Goal: Information Seeking & Learning: Learn about a topic

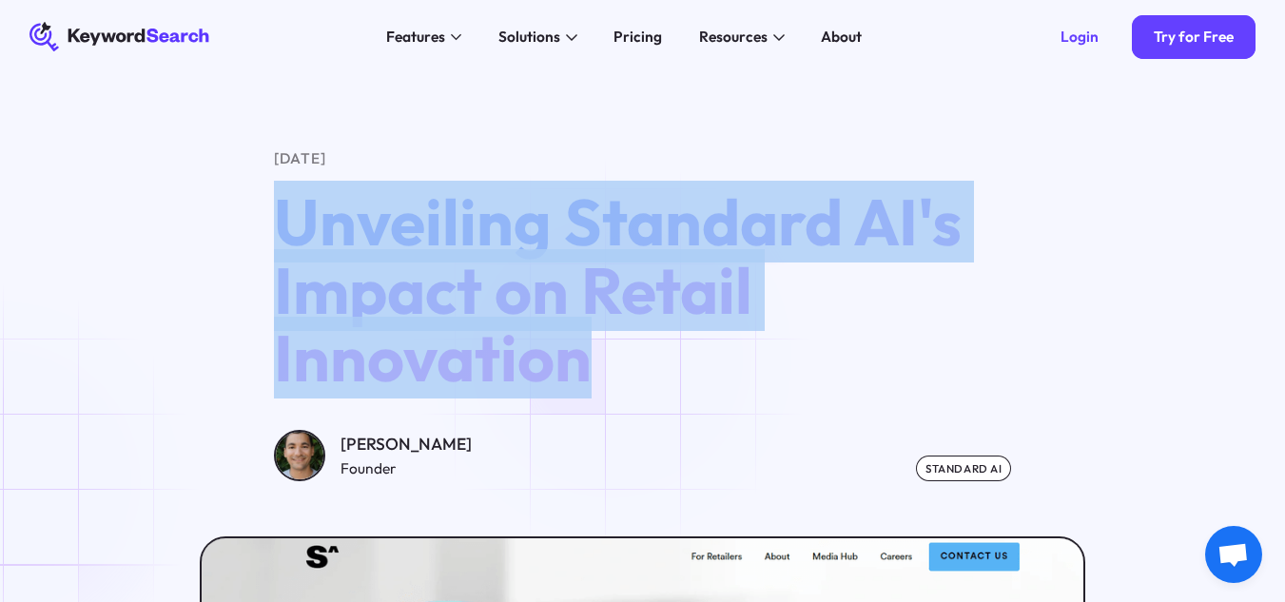
drag, startPoint x: 284, startPoint y: 222, endPoint x: 618, endPoint y: 358, distance: 361.5
click at [618, 358] on h1 "Unveiling Standard AI's Impact on Retail Innovation" at bounding box center [642, 291] width 737 height 206
copy span "Unveiling Standard AI's Impact on Retail Innovation"
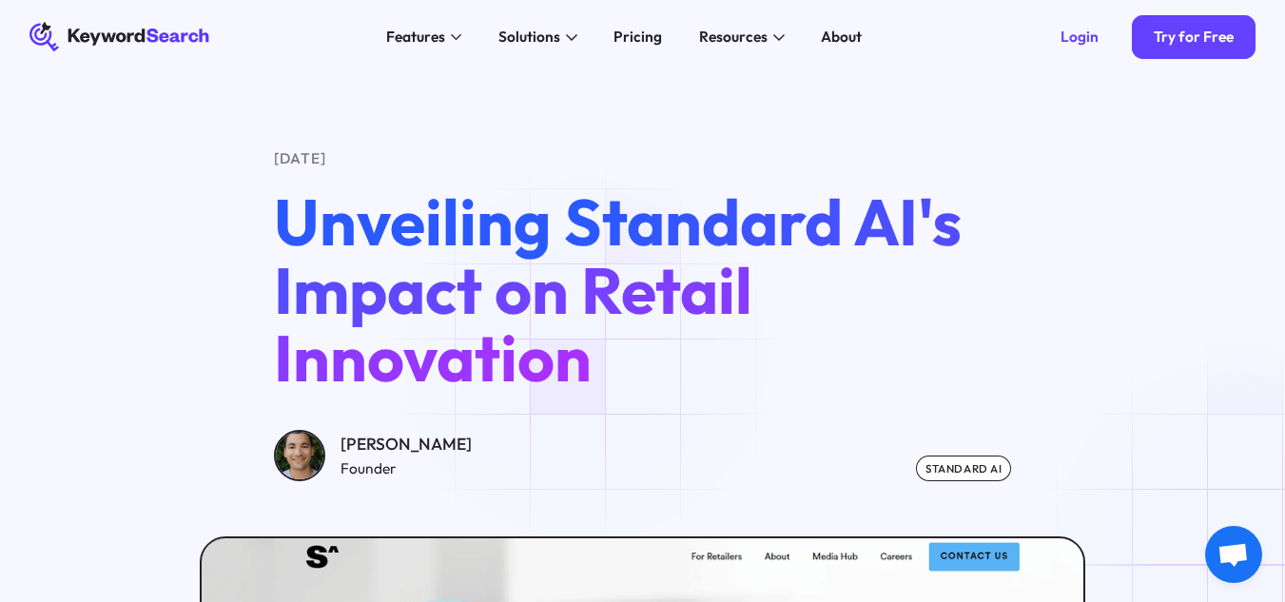
drag, startPoint x: 592, startPoint y: 360, endPoint x: 1083, endPoint y: 142, distance: 537.2
click at [1083, 142] on div "[DATE] Unveiling Standard AI's Impact on Retail Innovation [PERSON_NAME] Founde…" at bounding box center [642, 550] width 1285 height 952
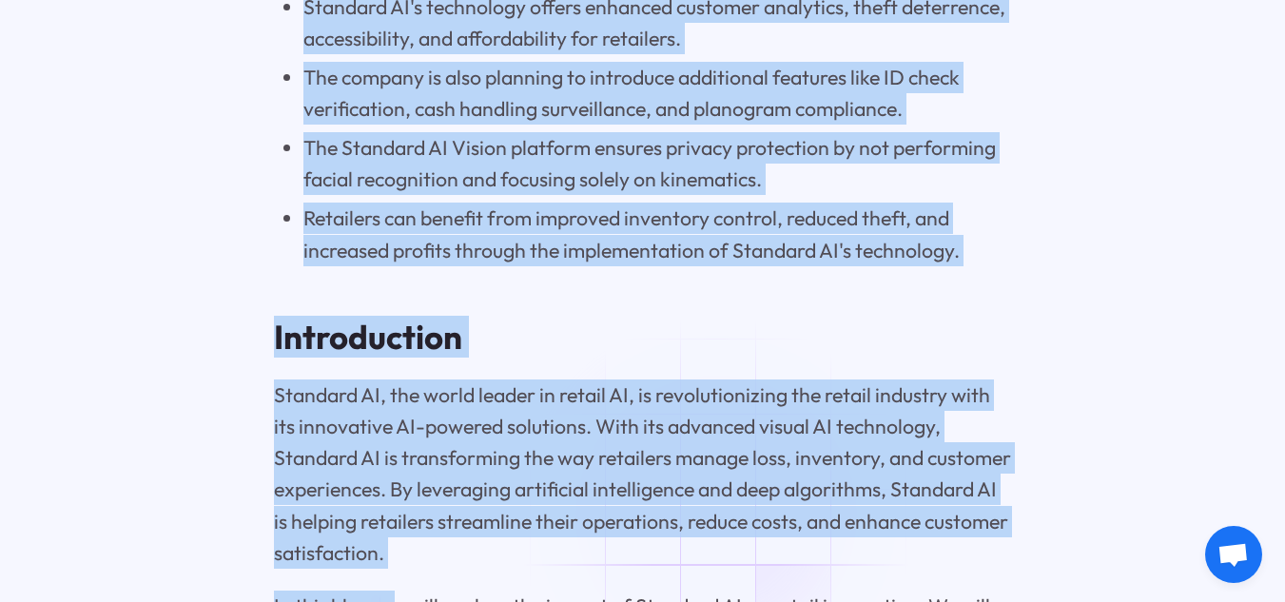
scroll to position [2281, 0]
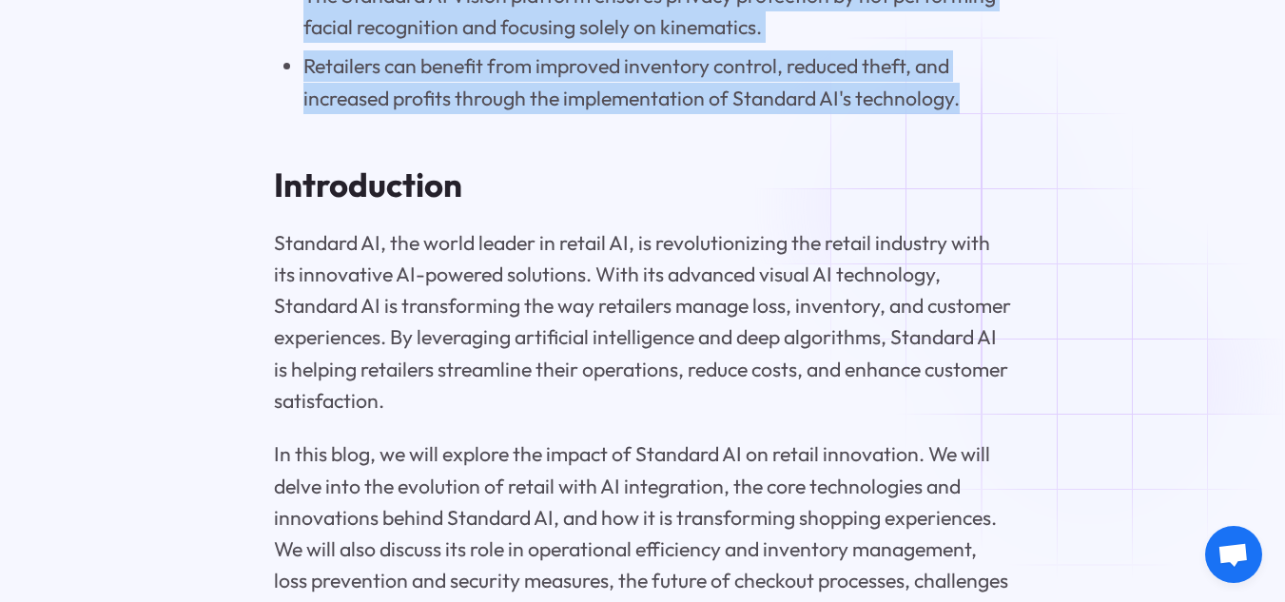
drag, startPoint x: 278, startPoint y: 427, endPoint x: 965, endPoint y: 207, distance: 721.3
copy div "Key Highlights Standard AI has extended its Vision platform to address loss, in…"
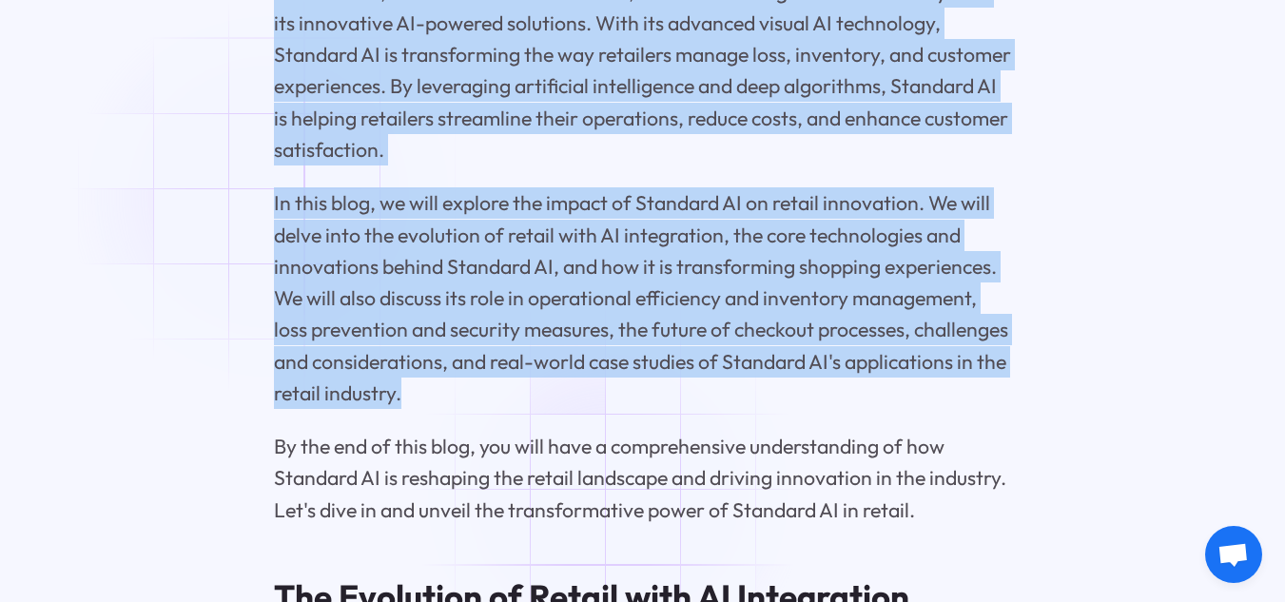
drag, startPoint x: 273, startPoint y: 44, endPoint x: 615, endPoint y: 495, distance: 565.8
click at [494, 166] on p "Standard AI, the world leader in retail AI, is revolutionizing the retail indus…" at bounding box center [642, 70] width 737 height 189
drag, startPoint x: 271, startPoint y: 40, endPoint x: 581, endPoint y: 499, distance: 553.7
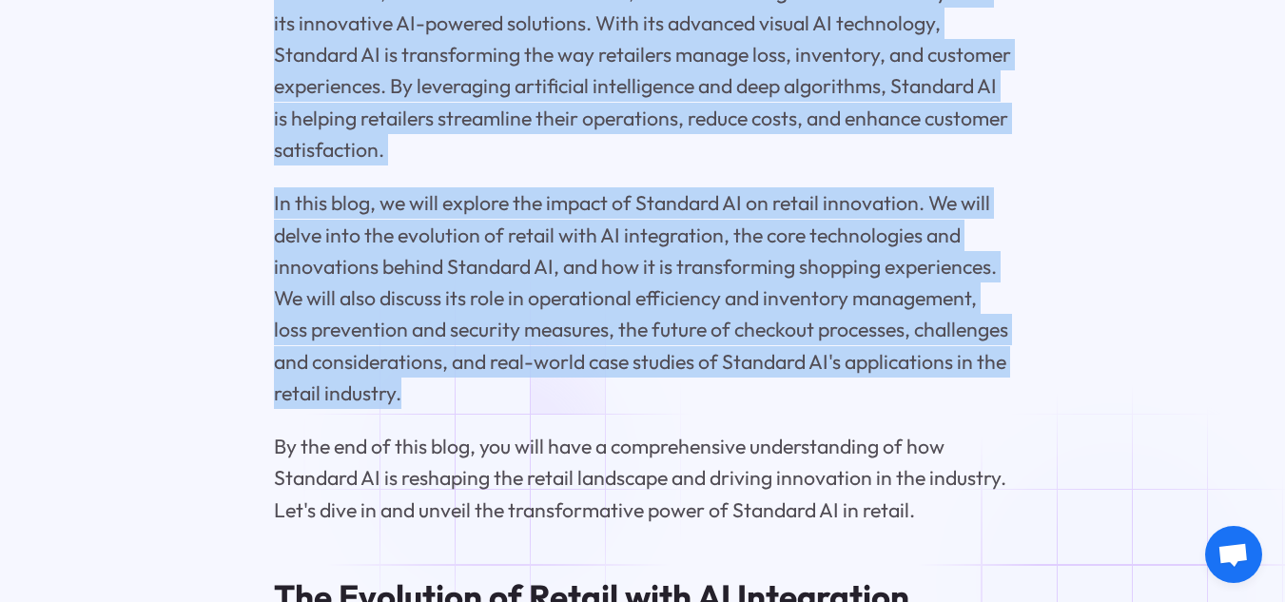
copy div "Introduction Standard AI, the world leader in retail AI, is revolutionizing the…"
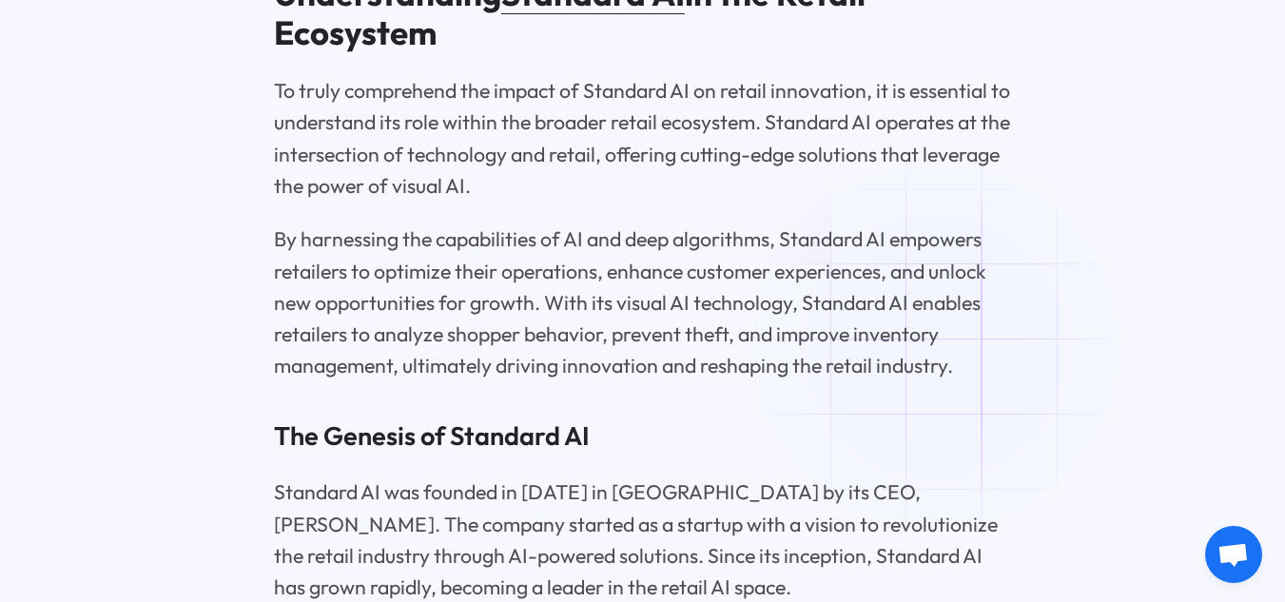
scroll to position [4507, 0]
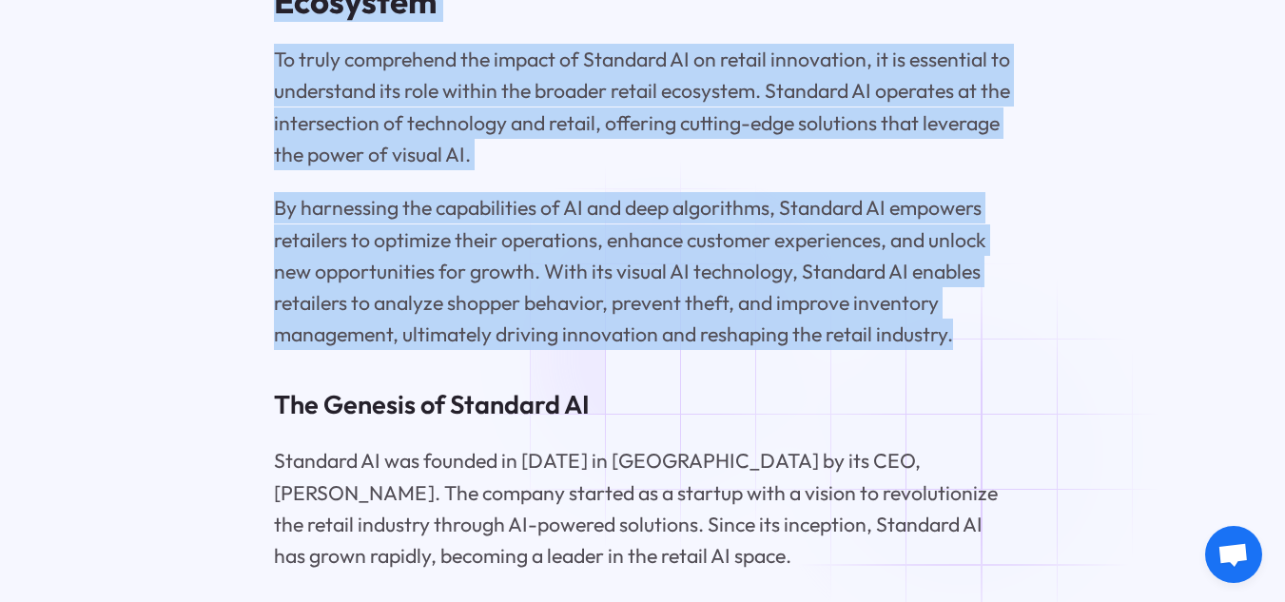
drag, startPoint x: 281, startPoint y: 72, endPoint x: 973, endPoint y: 452, distance: 789.9
copy div "Understanding Standard AI in the Retail Ecosystem To truly comprehend the impac…"
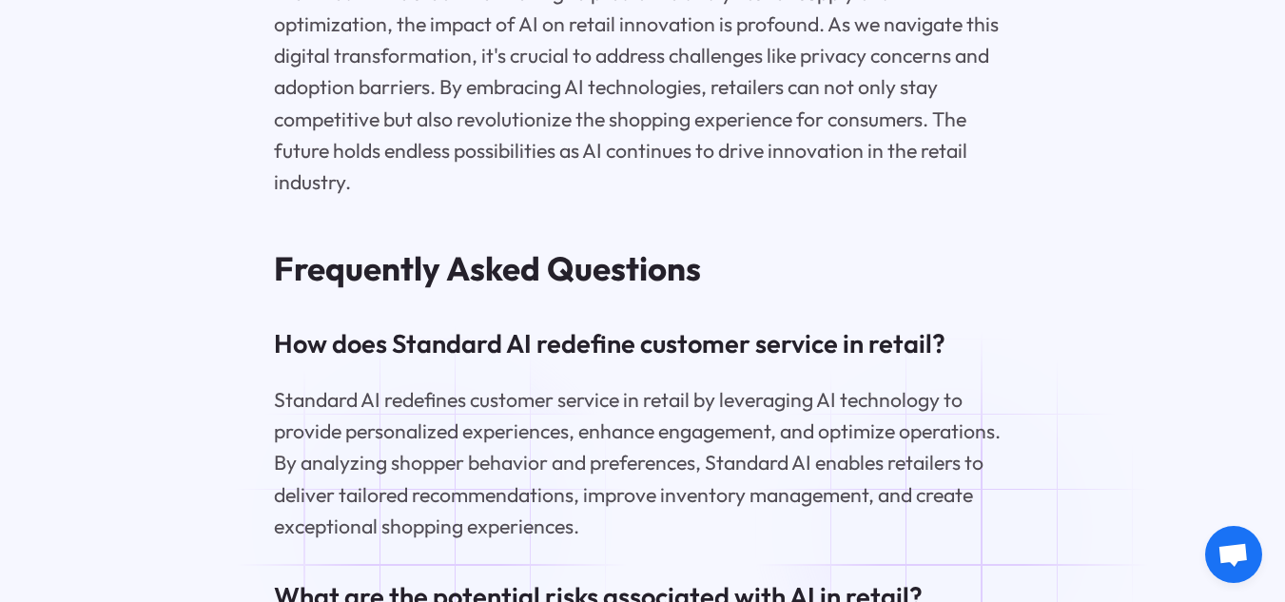
scroll to position [16655, 0]
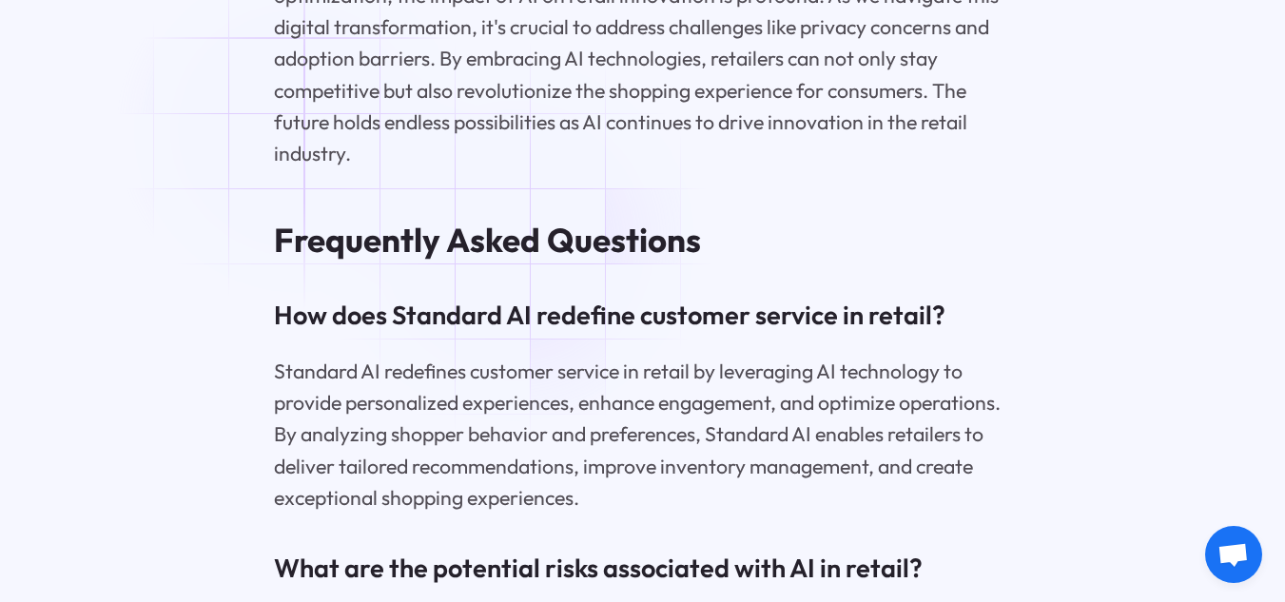
click at [301, 129] on p "In the fast-evolving landscape of retail, AI integration is reshaping the way b…" at bounding box center [642, 11] width 737 height 316
